Goal: Task Accomplishment & Management: Use online tool/utility

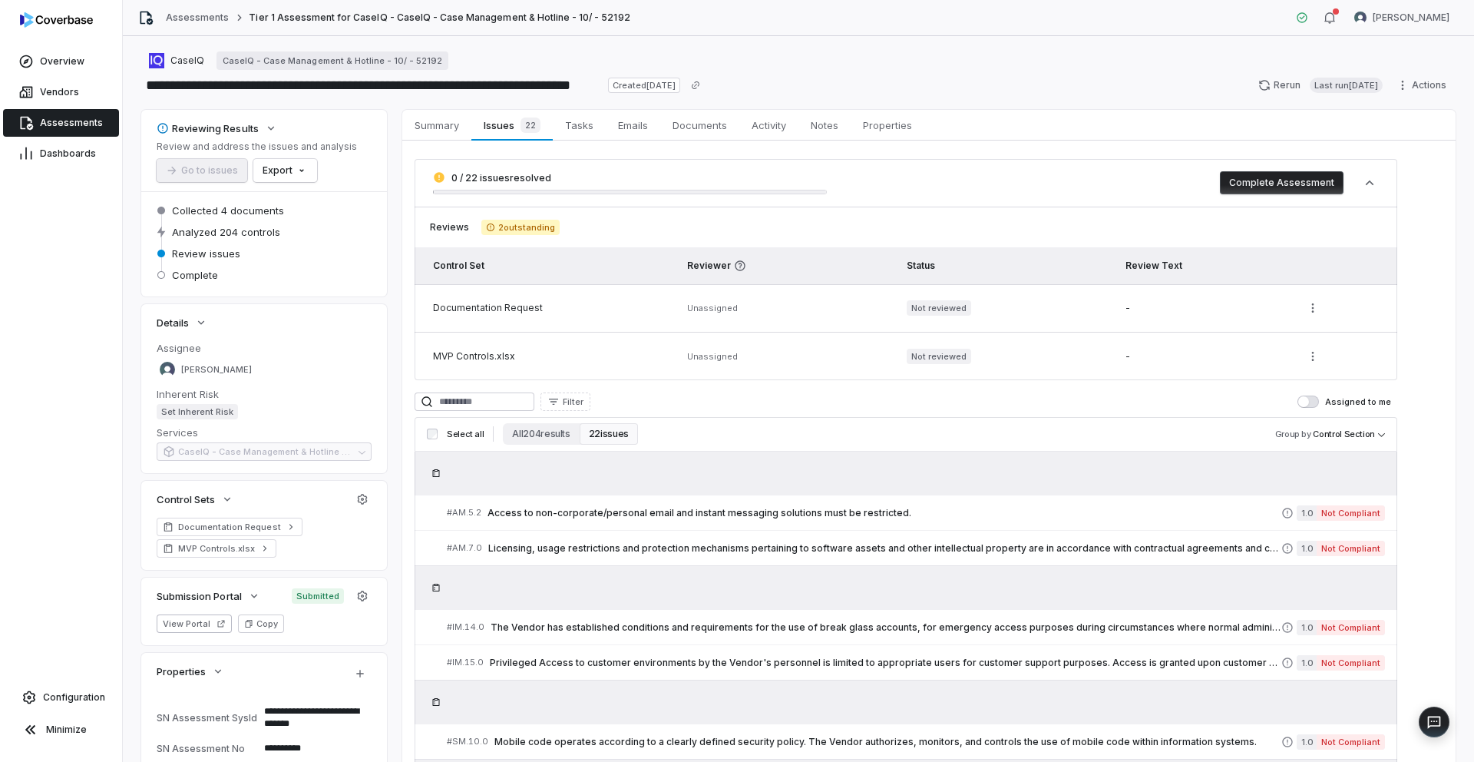
click at [176, 18] on link "Assessments" at bounding box center [197, 18] width 63 height 12
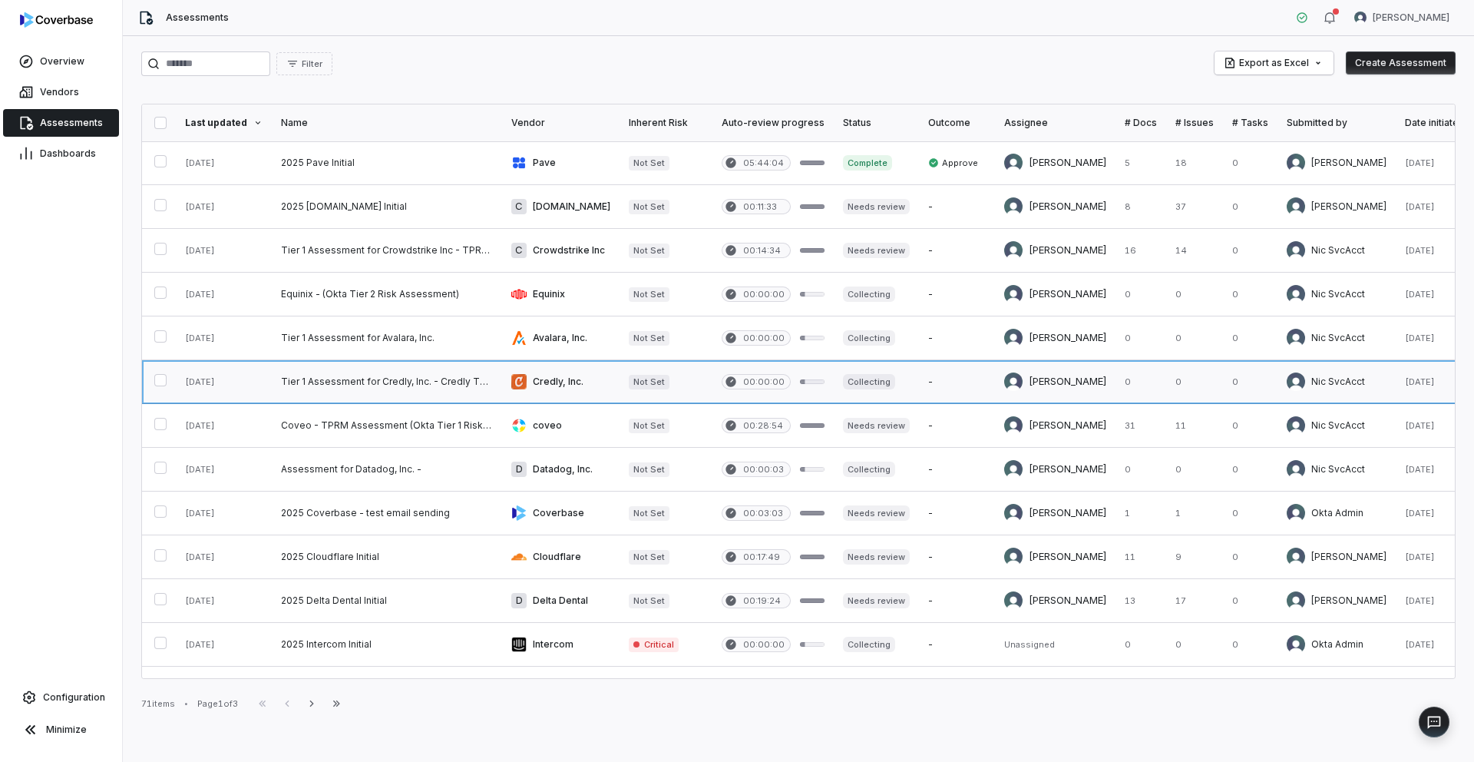
click at [414, 383] on link at bounding box center [387, 381] width 230 height 43
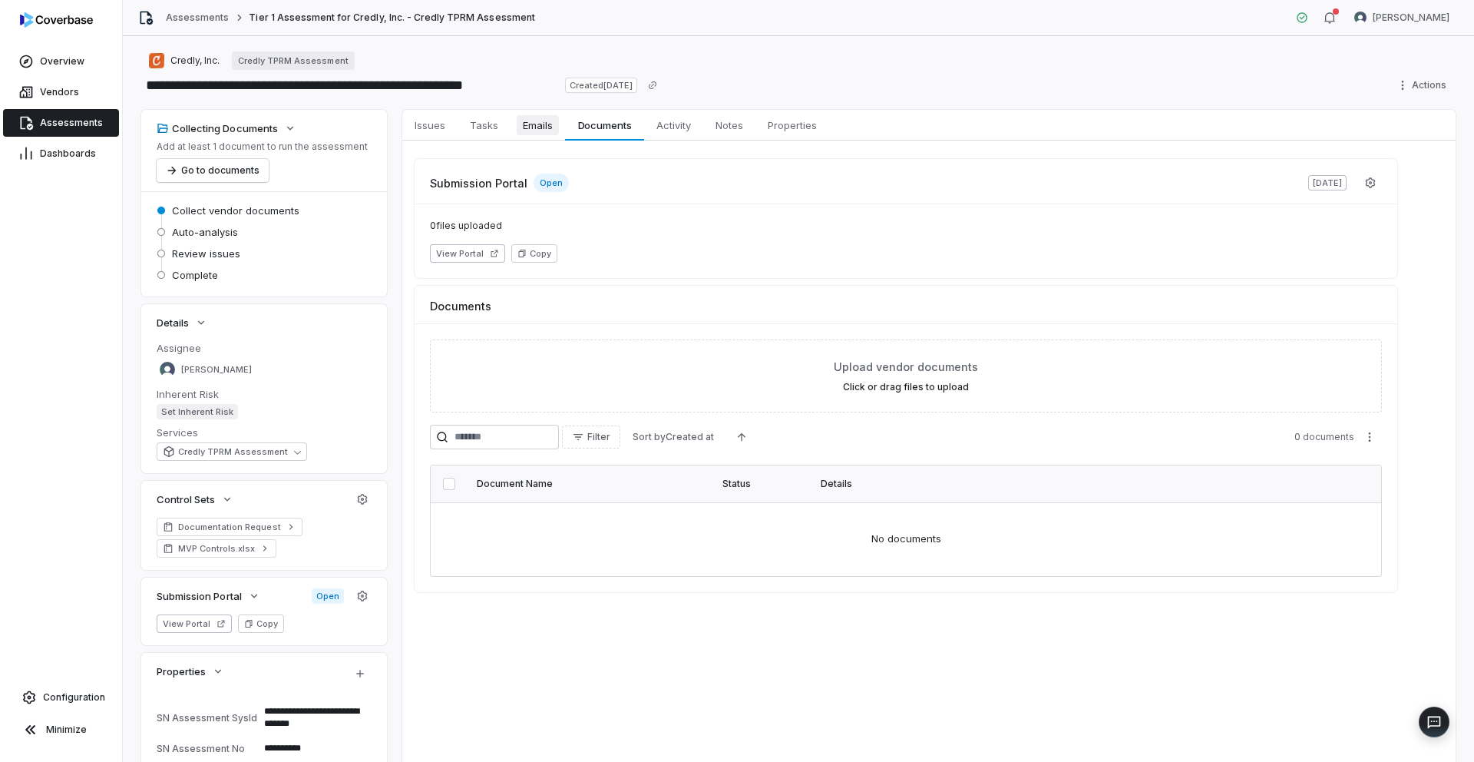
click at [551, 131] on span "Emails" at bounding box center [538, 125] width 42 height 20
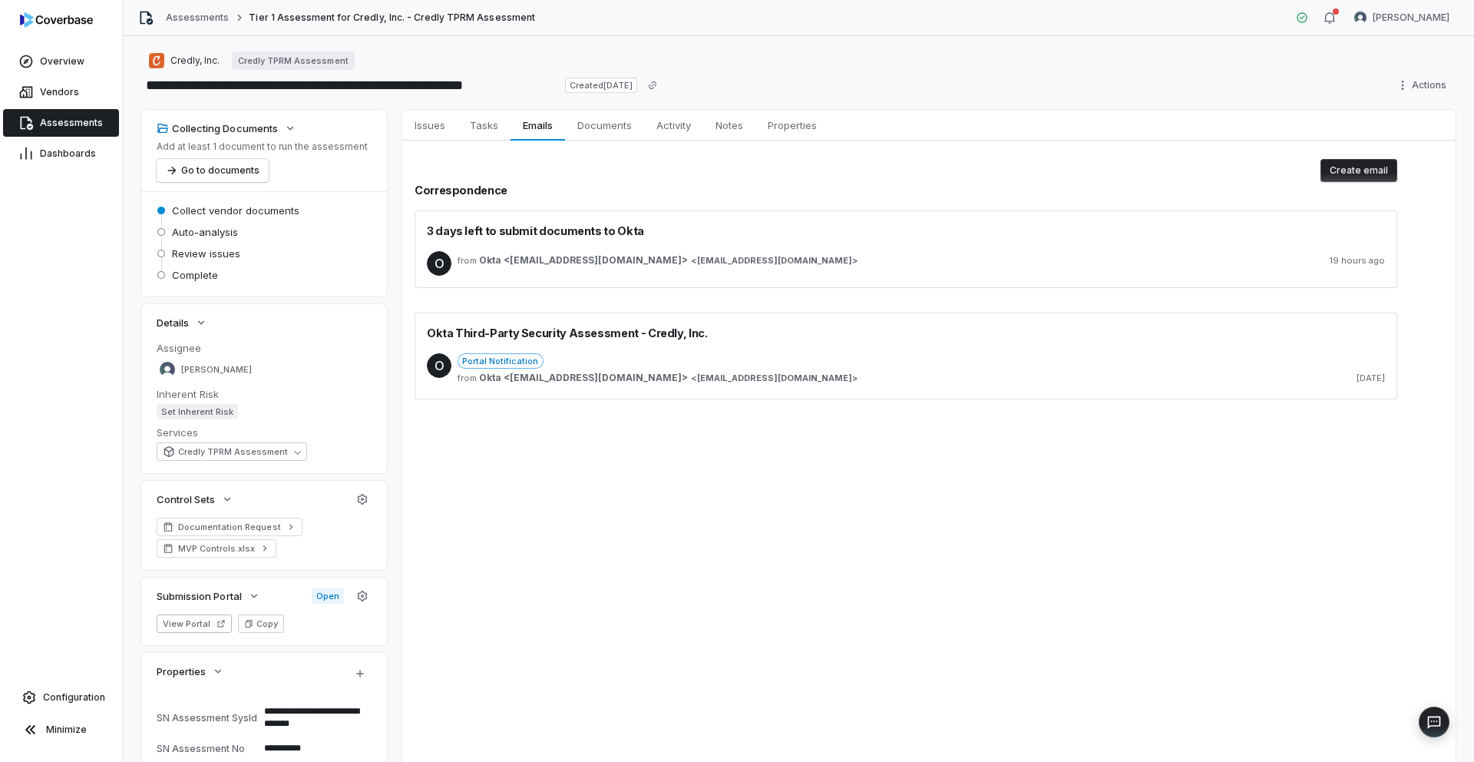
click at [776, 365] on div "Portal Notification" at bounding box center [922, 360] width 928 height 15
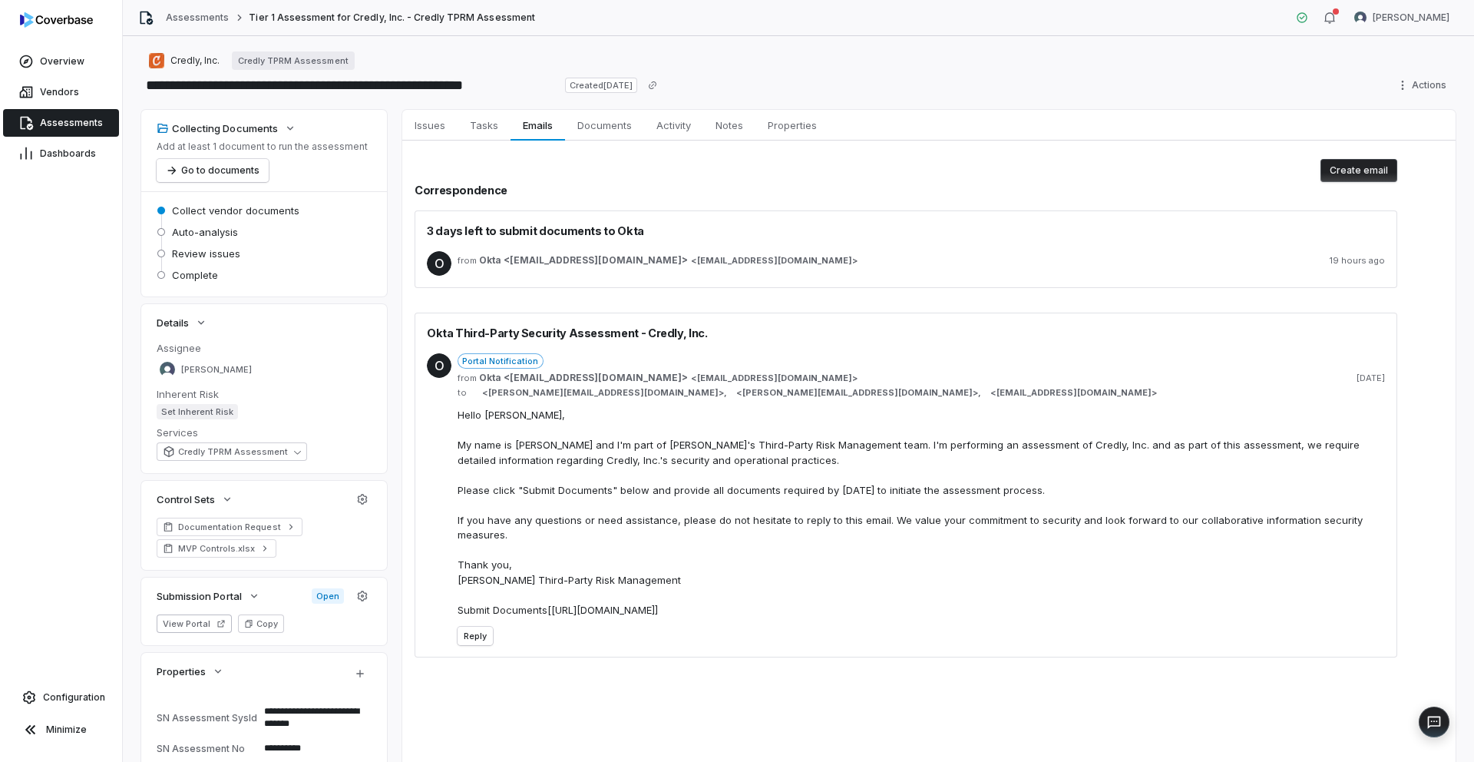
click at [617, 397] on span "[PERSON_NAME][EMAIL_ADDRESS][DOMAIN_NAME]" at bounding box center [603, 393] width 230 height 12
click at [625, 392] on span "< [PERSON_NAME][EMAIL_ADDRESS][DOMAIN_NAME] > ," at bounding box center [603, 393] width 248 height 12
click at [743, 392] on span "[PERSON_NAME][EMAIL_ADDRESS][DOMAIN_NAME]" at bounding box center [858, 393] width 230 height 12
type textarea "*"
